Goal: Check status

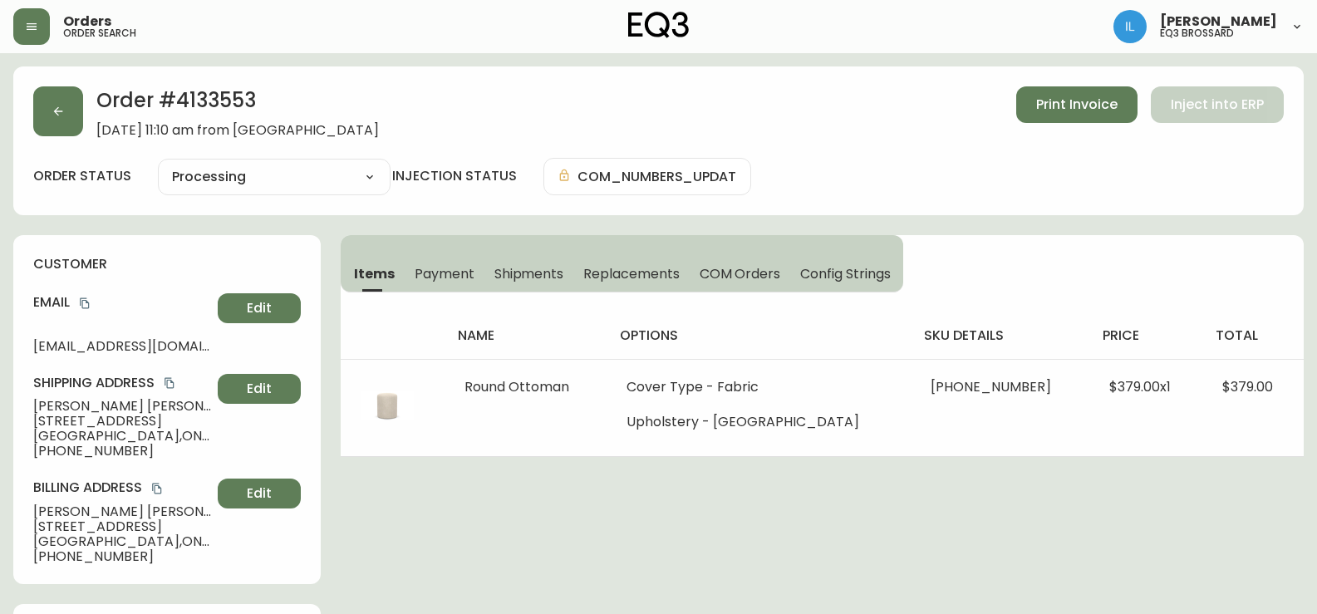
select select "PROCESSING"
drag, startPoint x: 78, startPoint y: 112, endPoint x: 58, endPoint y: 109, distance: 20.2
click at [58, 109] on button "button" at bounding box center [58, 111] width 50 height 50
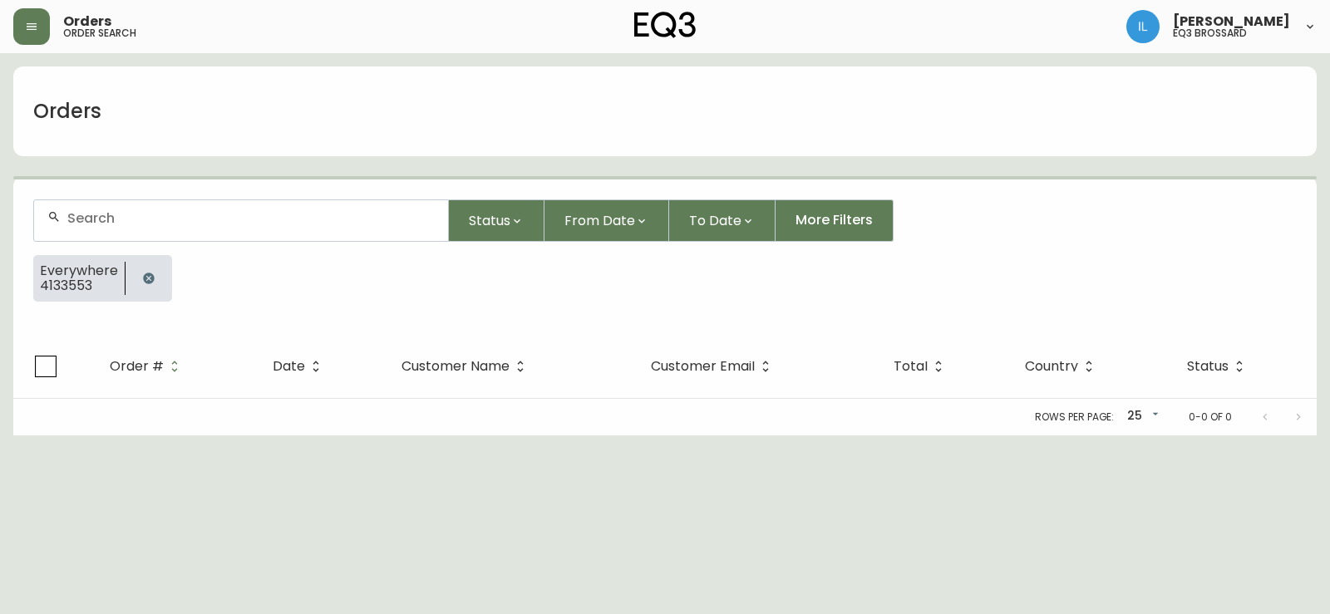
click at [182, 223] on input "text" at bounding box center [250, 218] width 367 height 16
paste input "[PHONE_NUMBER]"
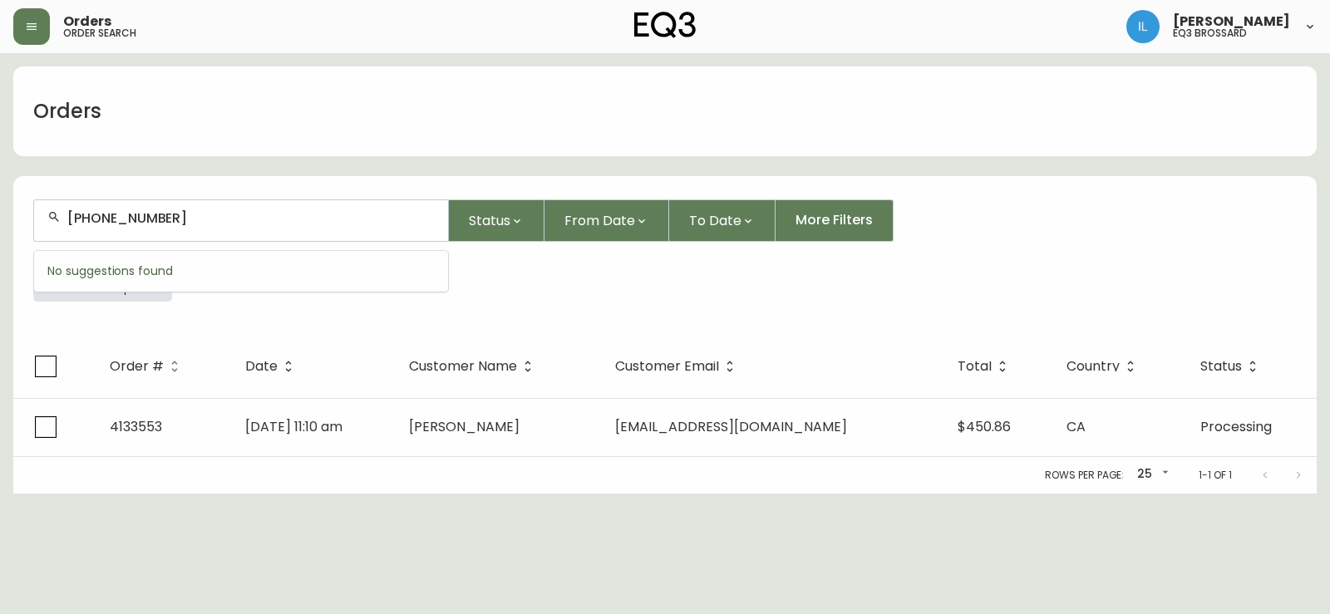
type input "[PHONE_NUMBER]"
click at [414, 219] on input "[PHONE_NUMBER]" at bounding box center [250, 218] width 367 height 16
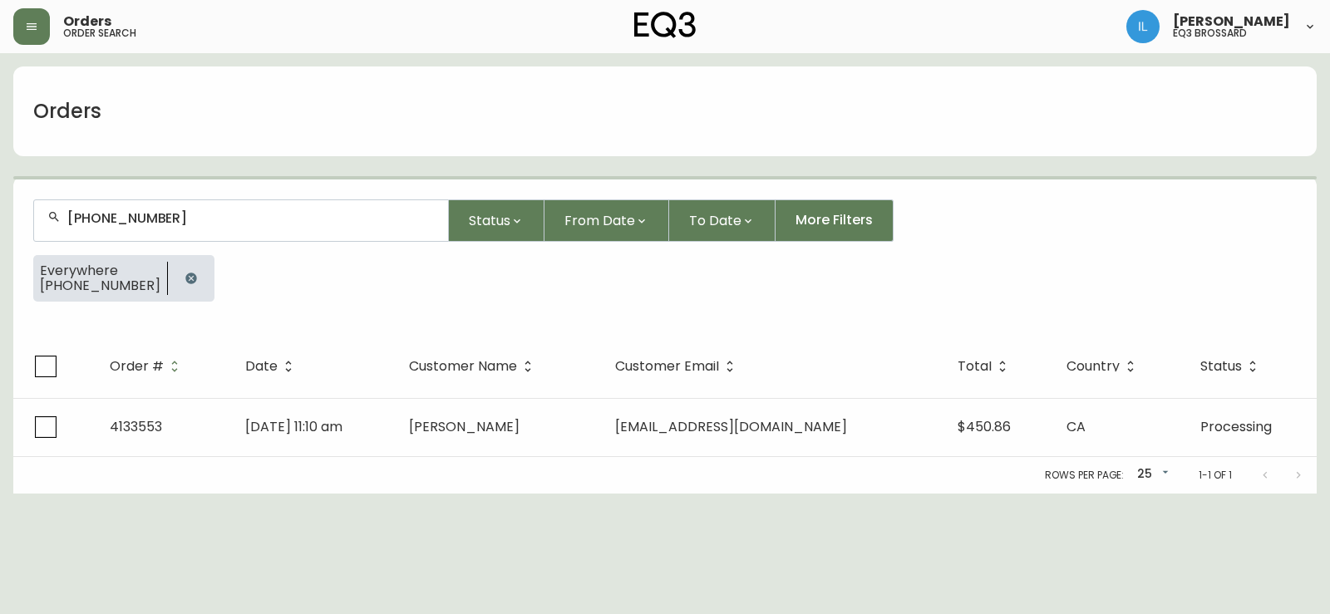
click at [346, 235] on div "[PHONE_NUMBER]" at bounding box center [241, 220] width 414 height 41
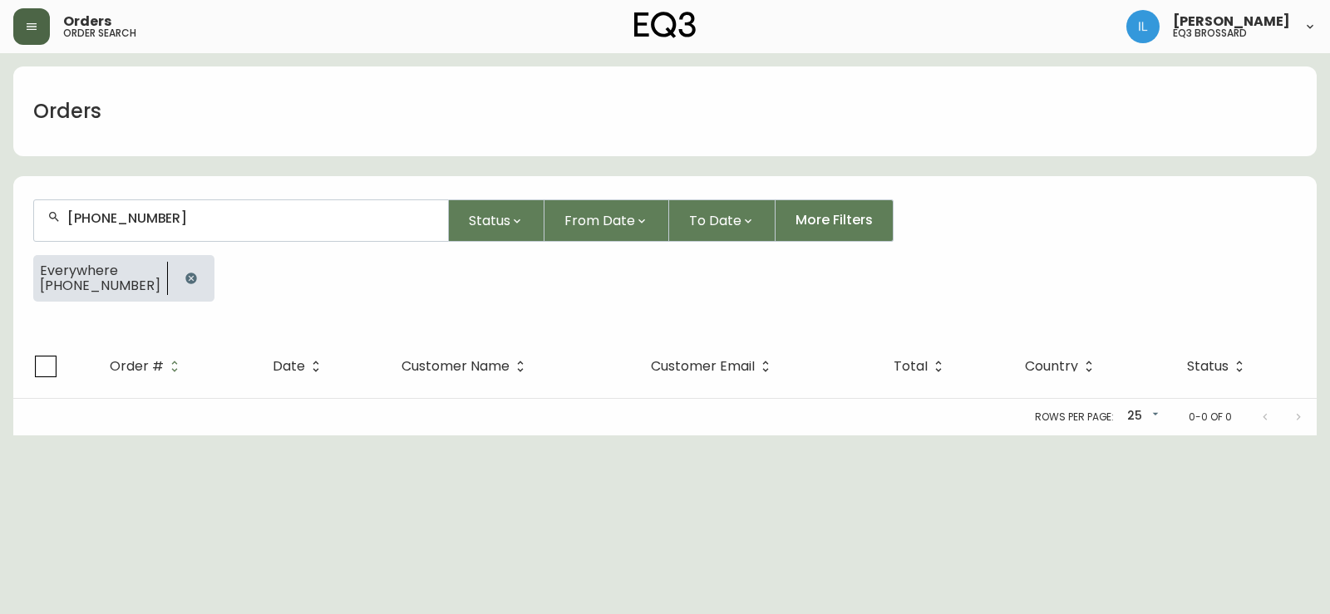
click at [31, 24] on icon "button" at bounding box center [32, 26] width 10 height 7
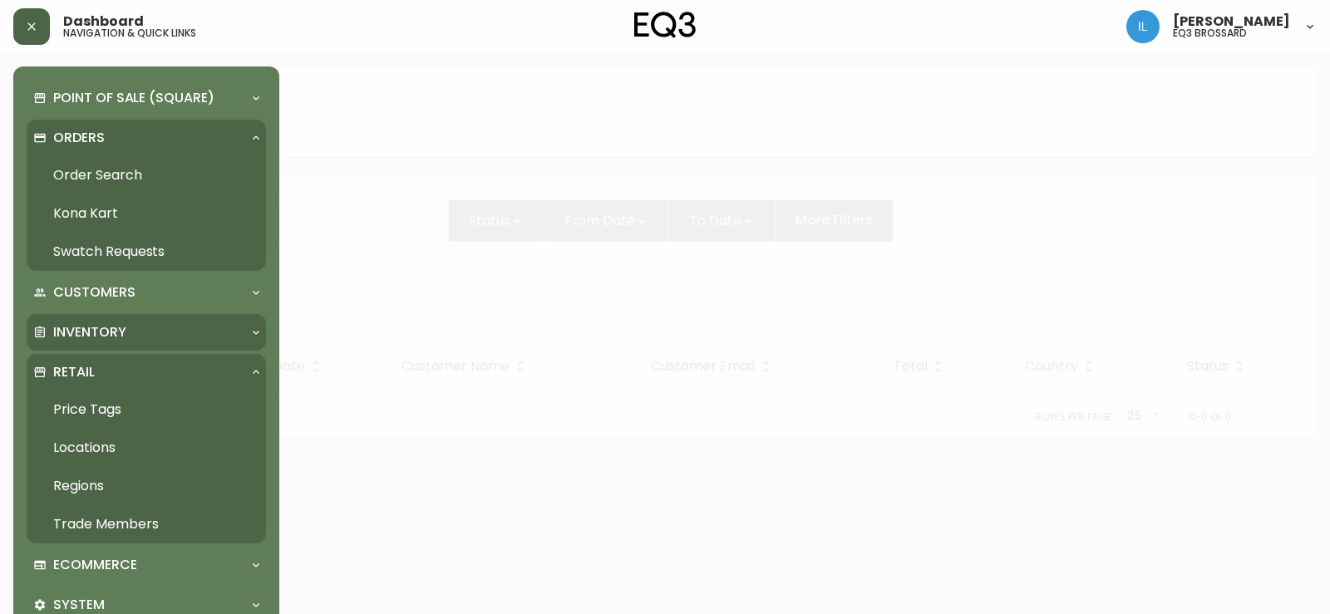
click at [111, 323] on p "Inventory" at bounding box center [89, 332] width 73 height 18
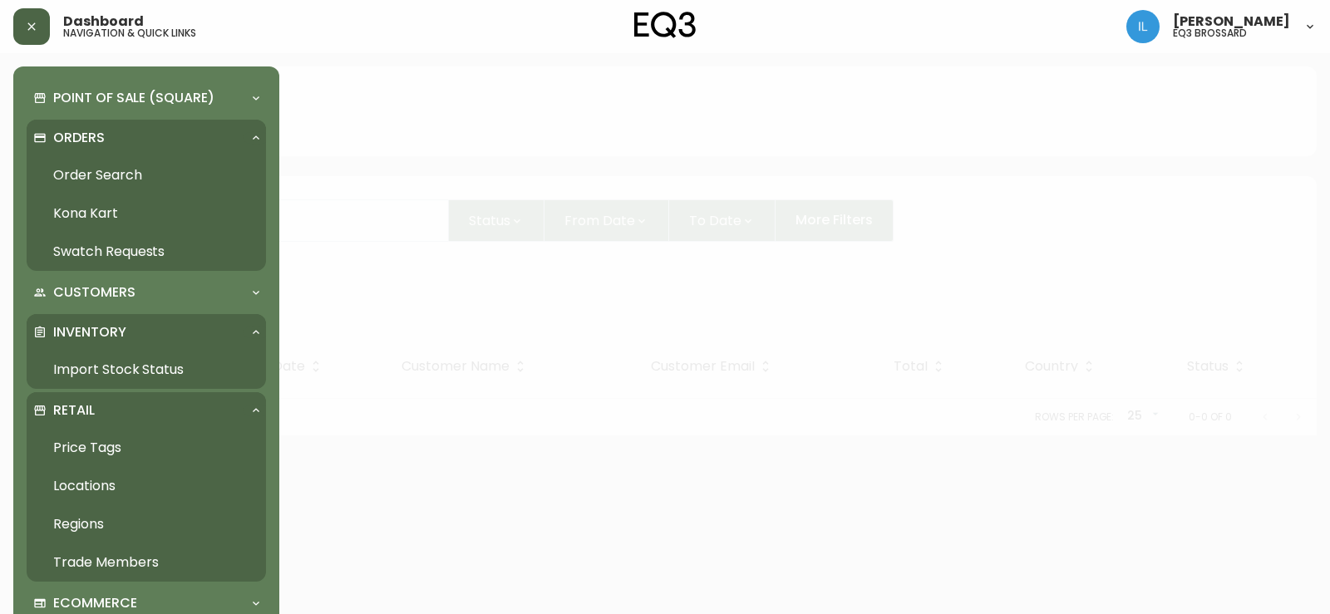
click at [140, 376] on link "Import Stock Status" at bounding box center [146, 370] width 239 height 38
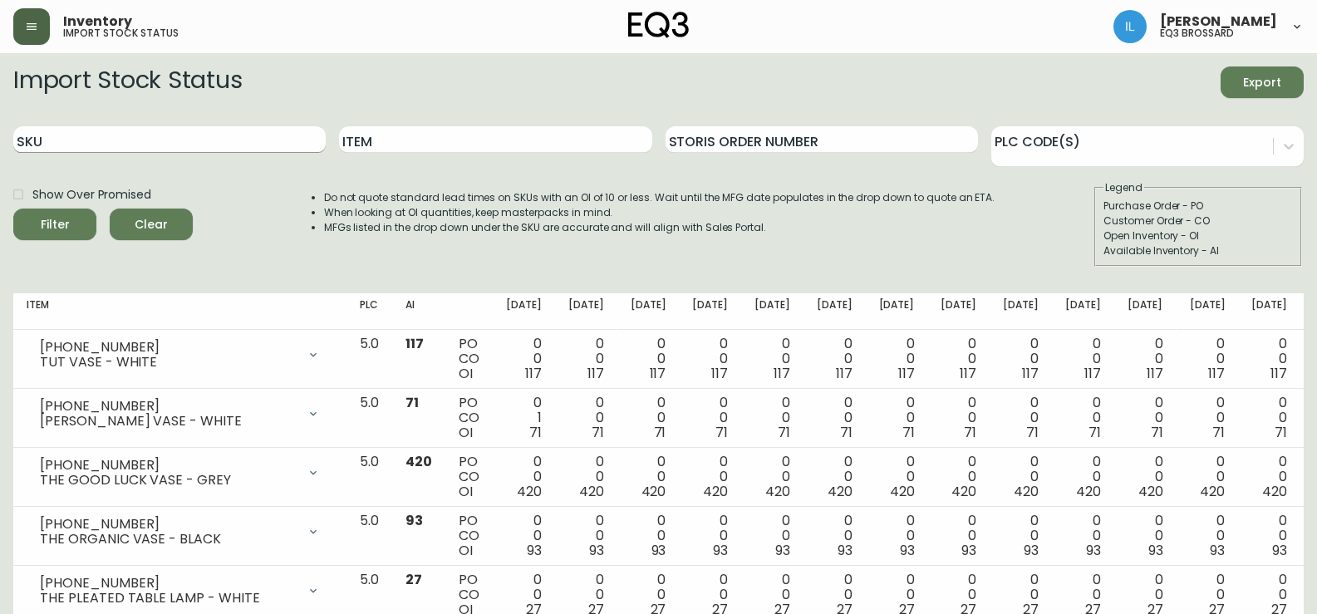
click at [133, 138] on input "SKU" at bounding box center [169, 139] width 312 height 27
paste input "[PHONE_NUMBER]"
type input "[PHONE_NUMBER]"
click at [13, 209] on button "Filter" at bounding box center [54, 225] width 83 height 32
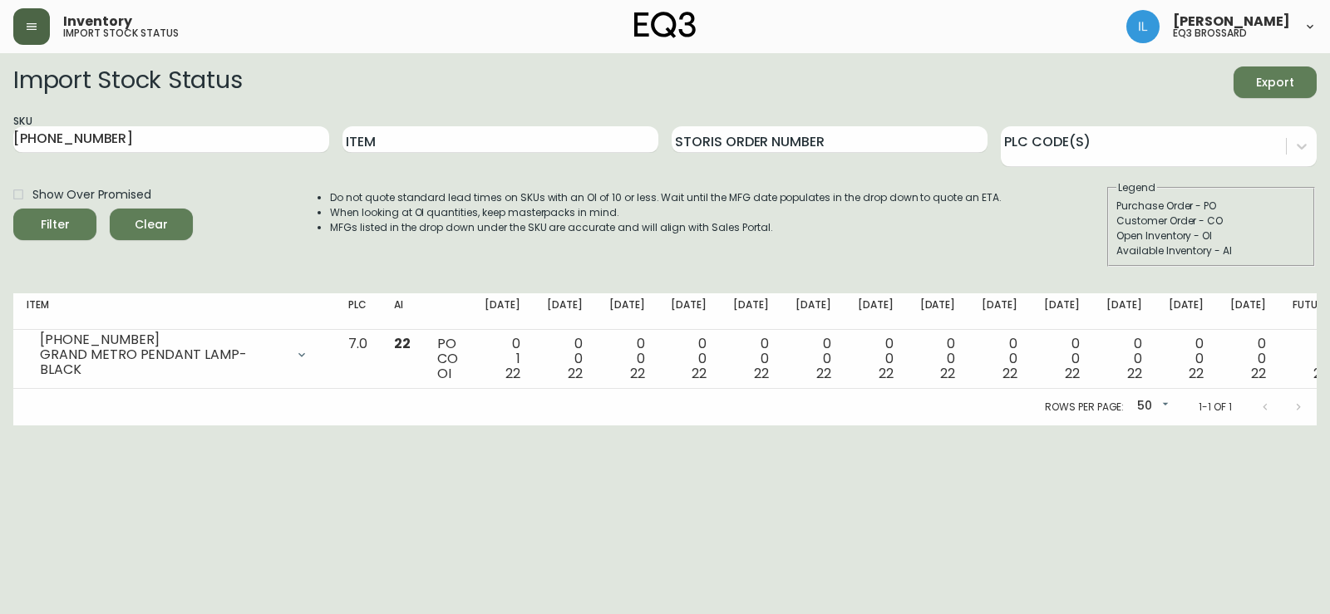
click at [32, 32] on icon "button" at bounding box center [31, 26] width 13 height 13
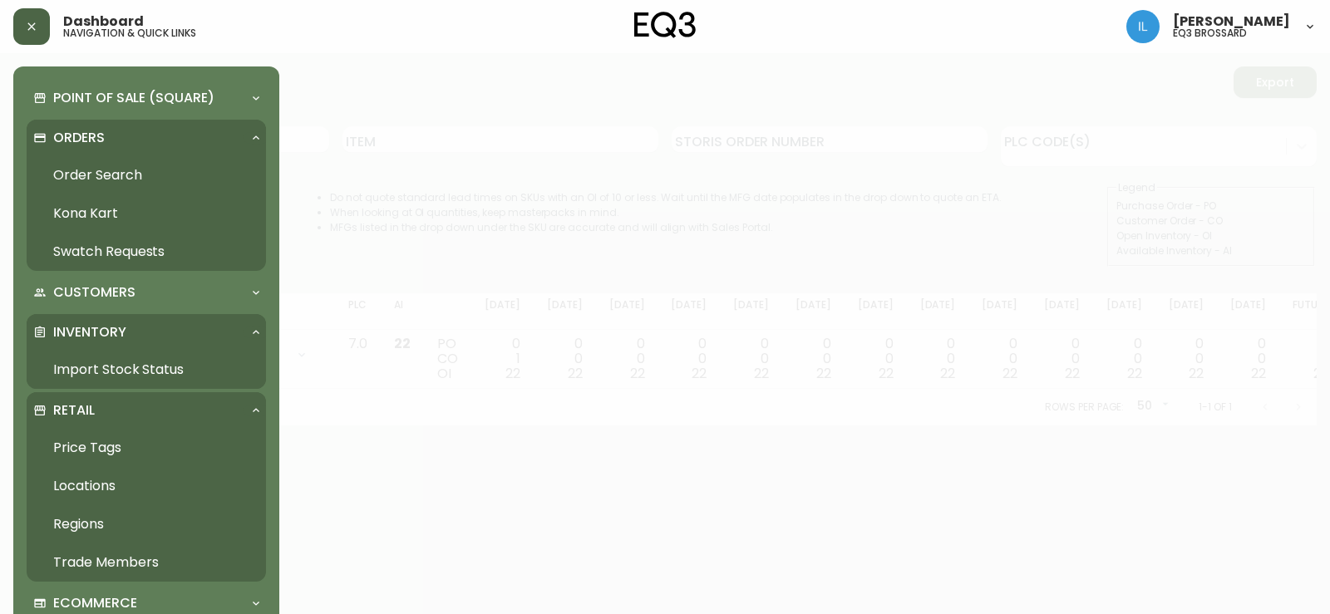
click at [124, 173] on link "Order Search" at bounding box center [146, 175] width 239 height 38
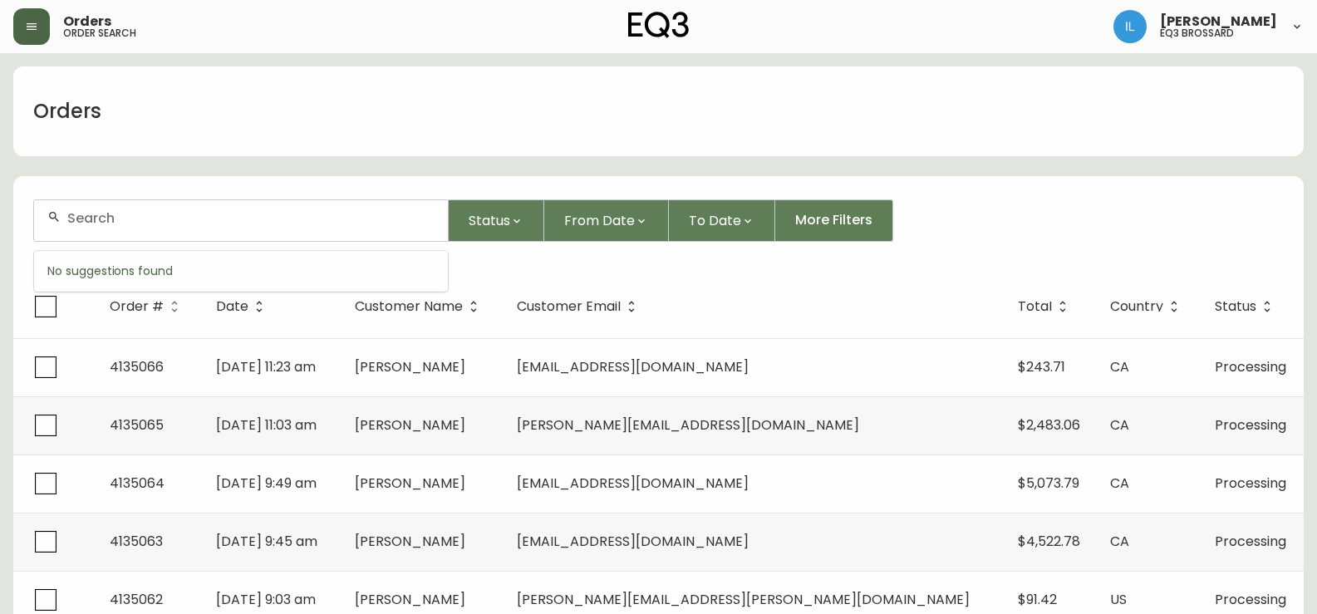
click at [161, 222] on input "text" at bounding box center [250, 218] width 367 height 16
paste input "4134580"
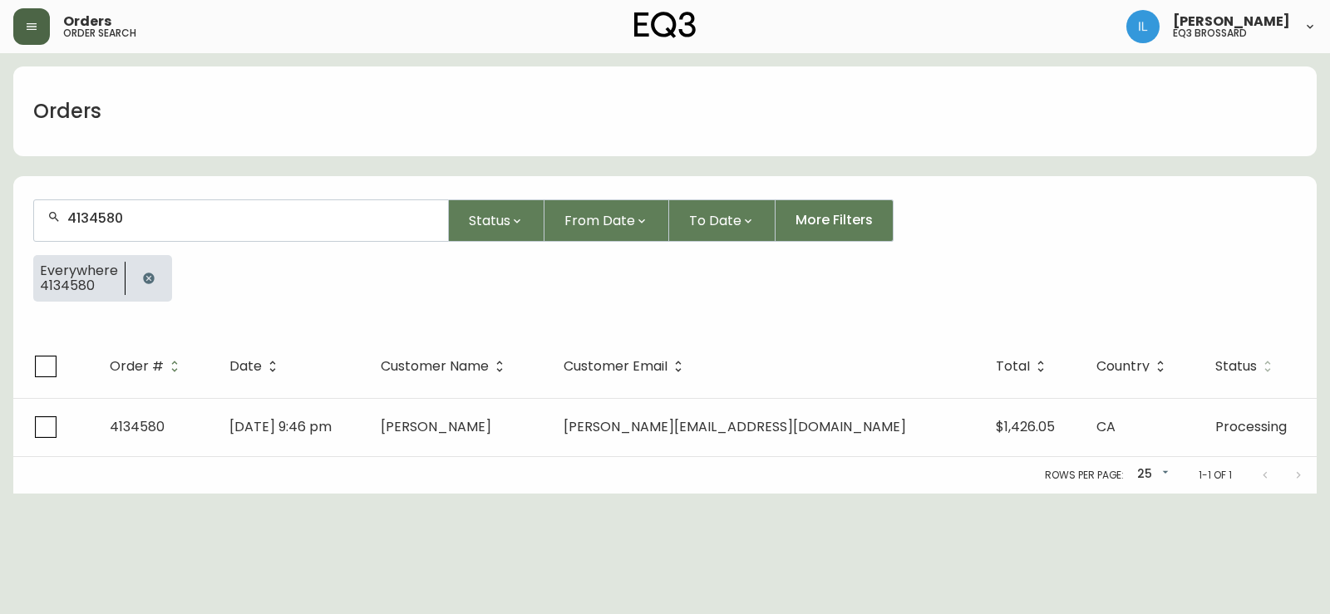
type input "4134580"
click at [1223, 360] on span "Status" at bounding box center [1246, 366] width 63 height 15
click at [1233, 365] on span "Status" at bounding box center [1236, 367] width 42 height 10
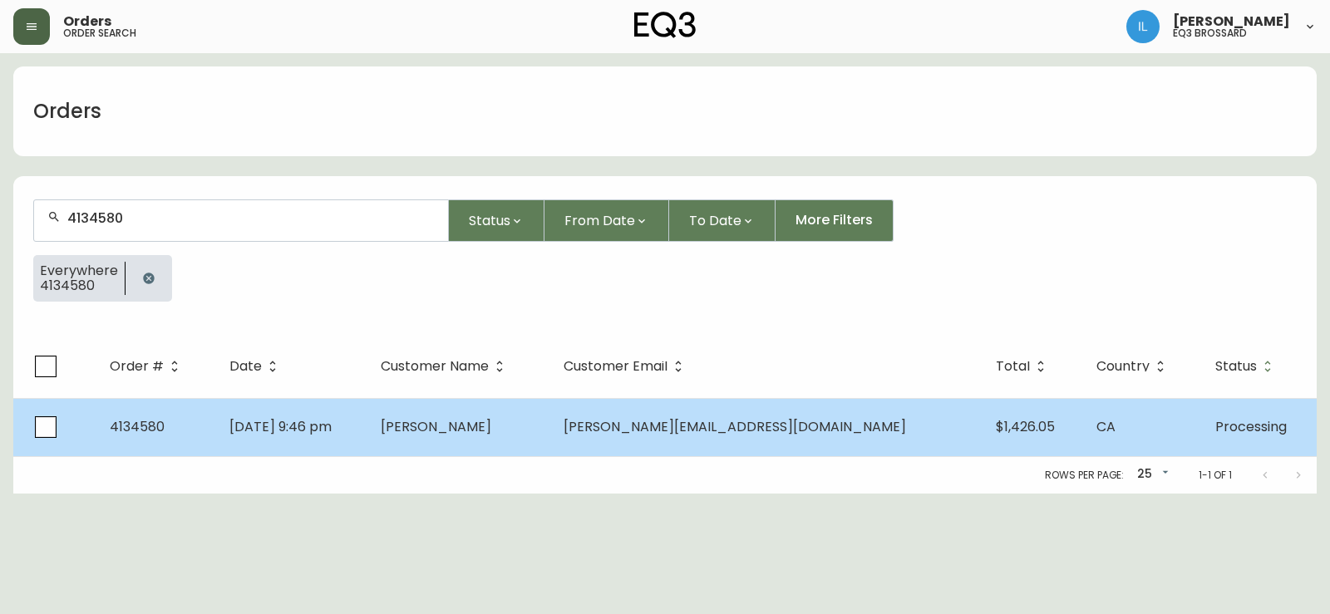
click at [1241, 433] on span "Processing" at bounding box center [1250, 426] width 71 height 19
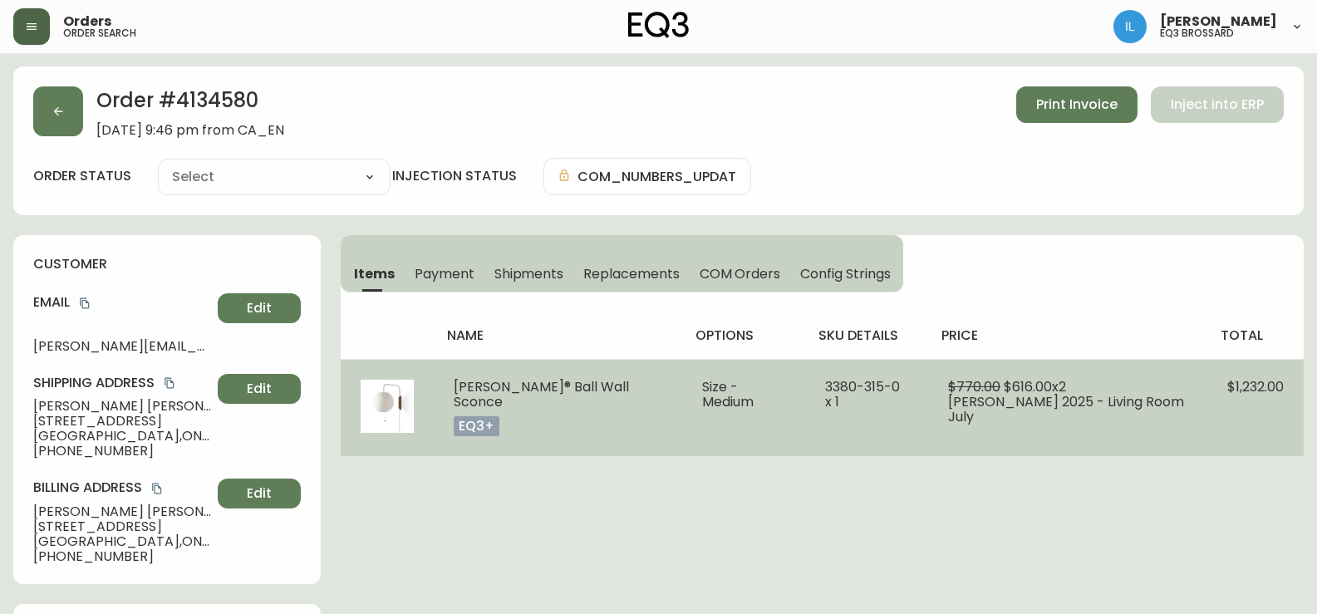
type input "Processing"
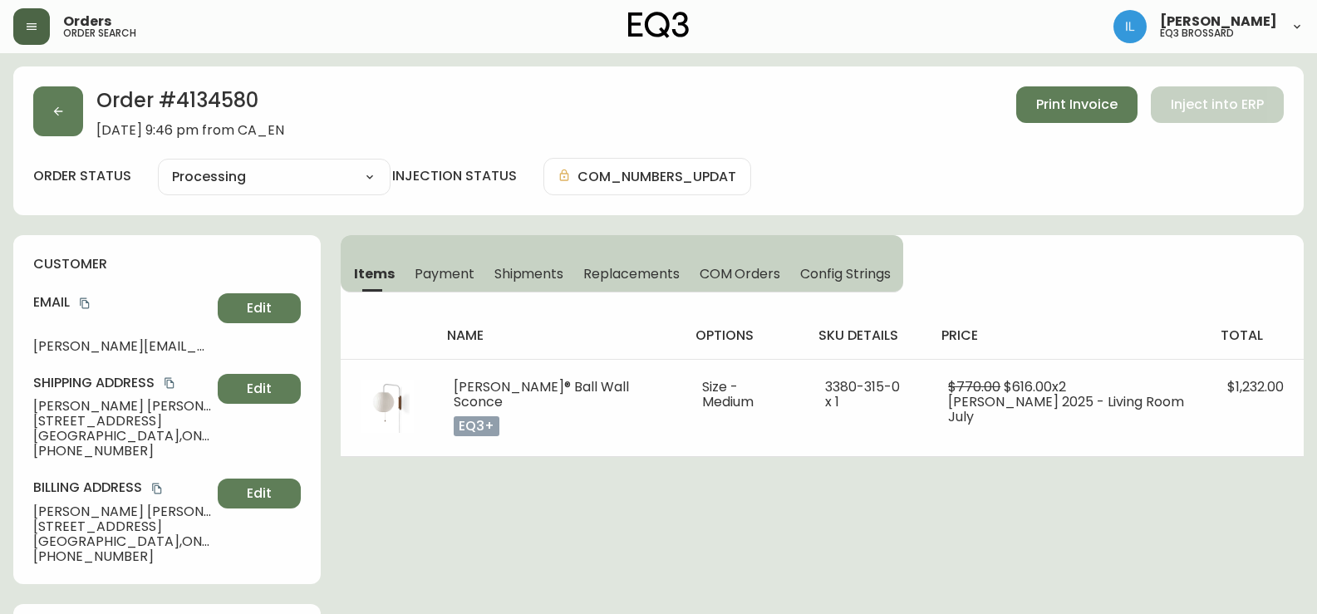
select select "PROCESSING"
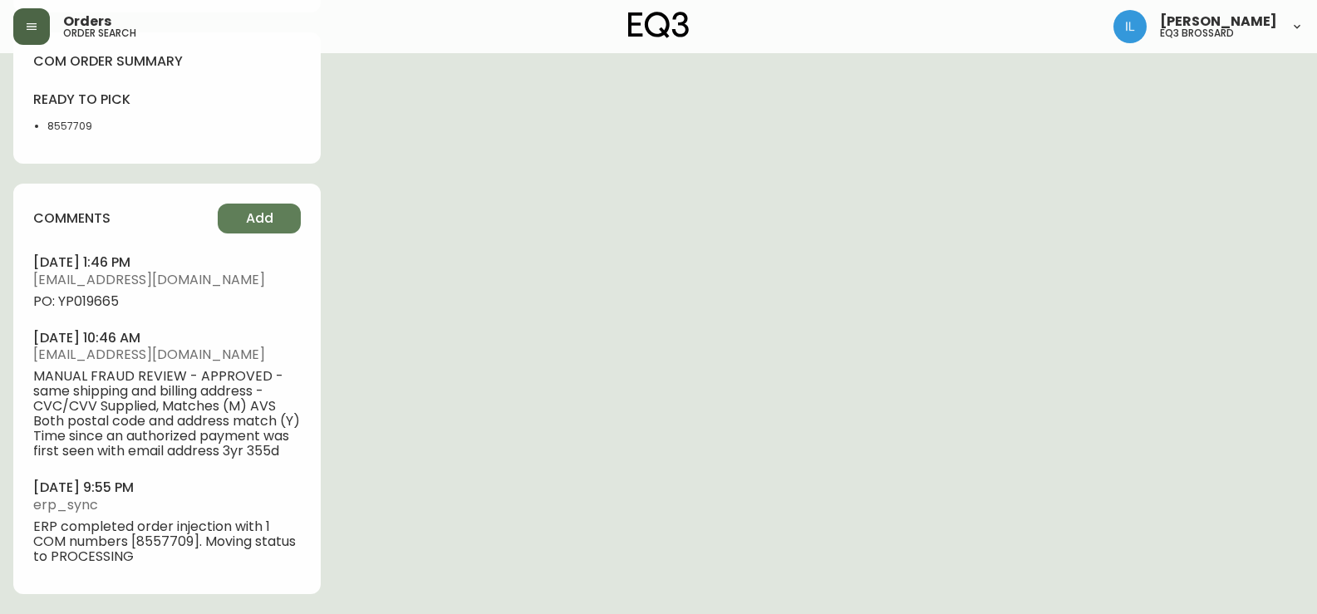
scroll to position [953, 0]
